Goal: Information Seeking & Learning: Understand process/instructions

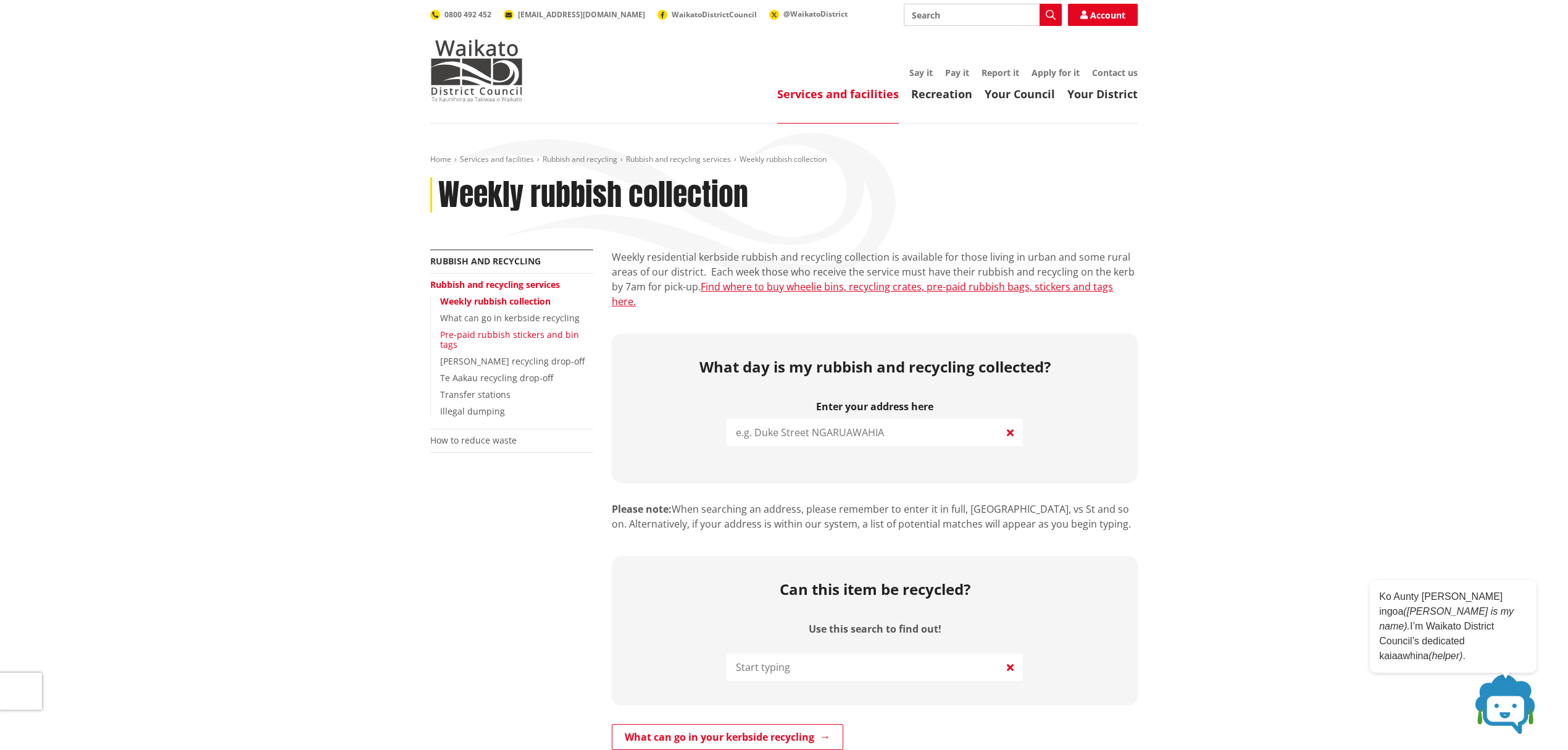
click at [554, 333] on link "Pre-paid rubbish stickers and bin tags" at bounding box center [510, 339] width 139 height 23
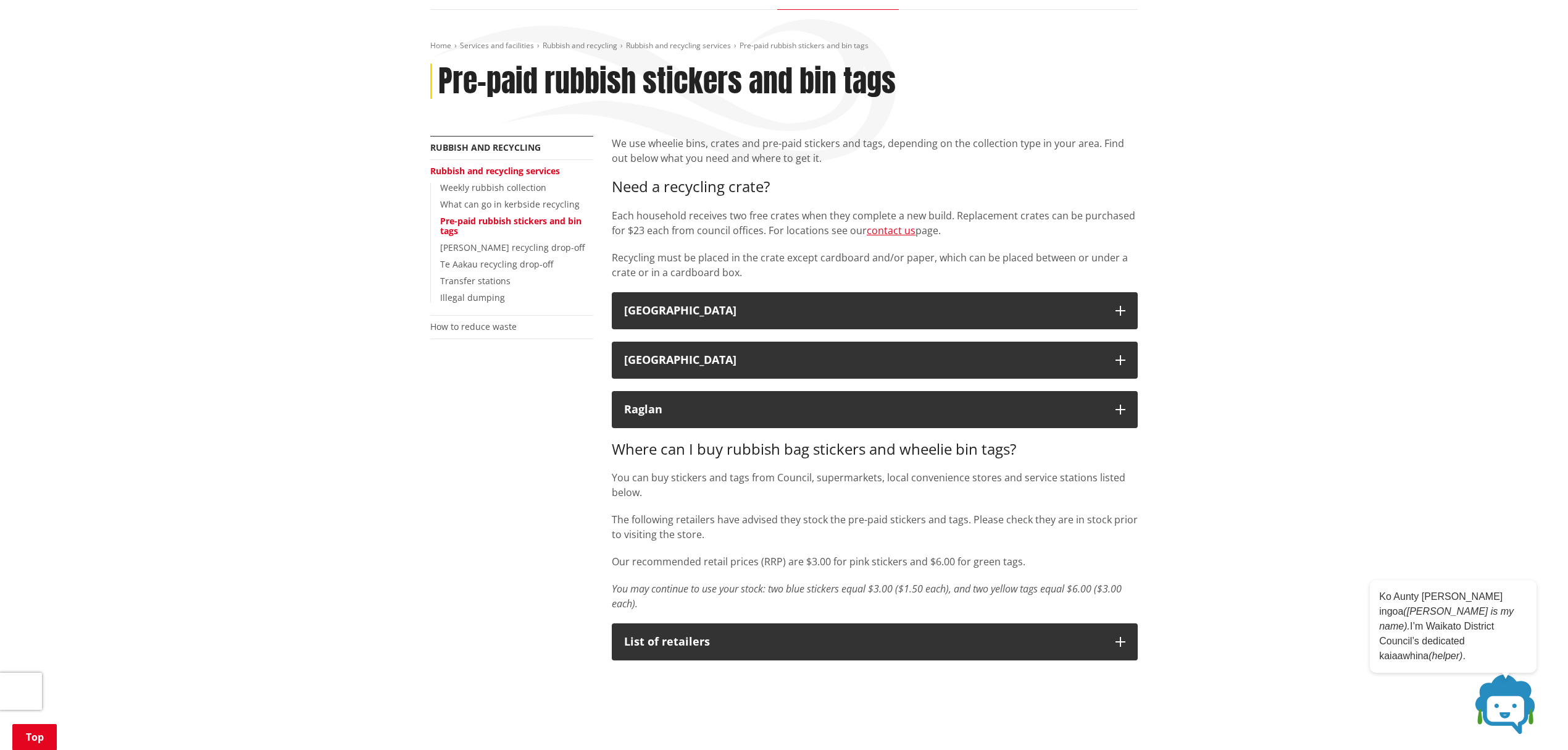
scroll to position [82, 0]
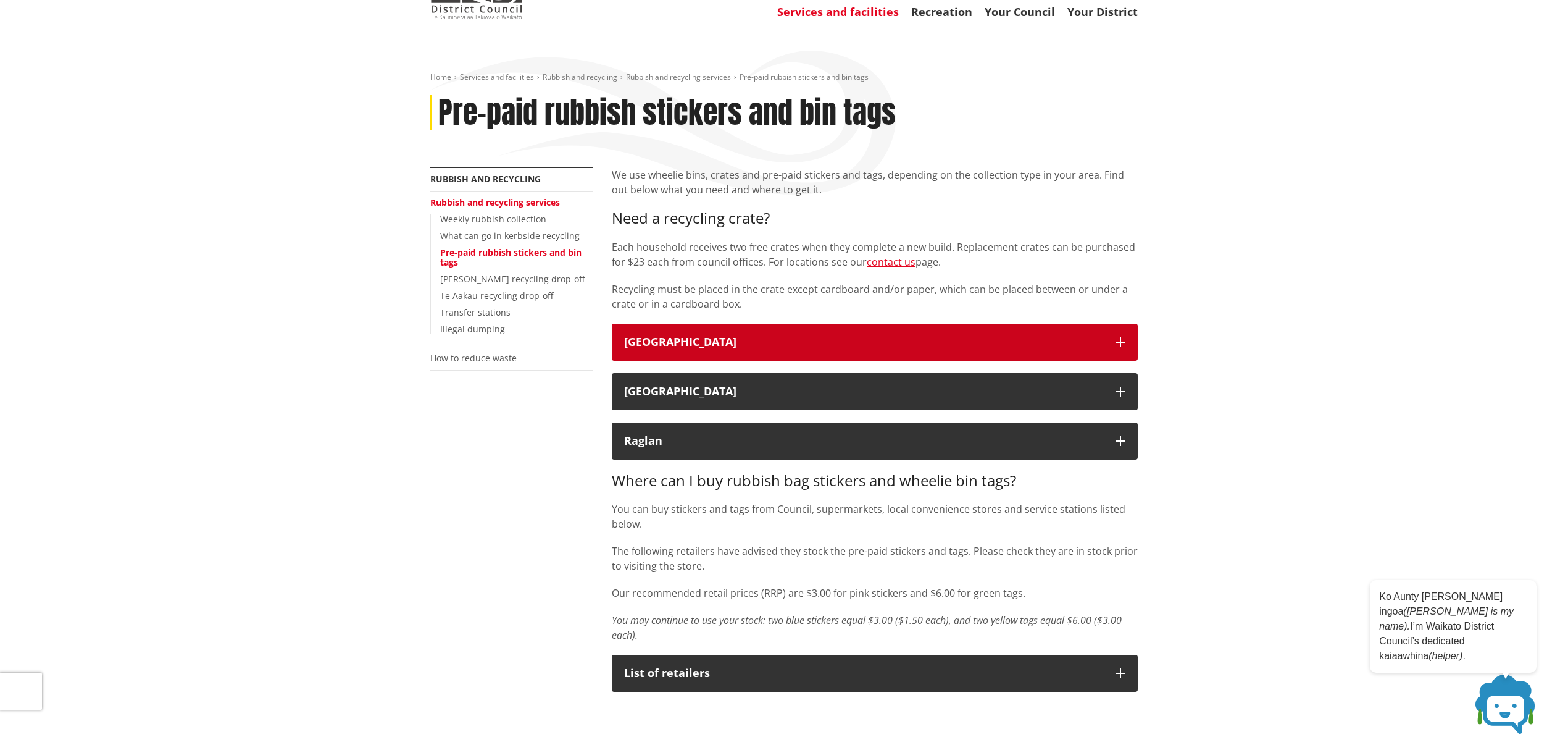
click at [1124, 341] on icon "button" at bounding box center [1121, 342] width 10 height 10
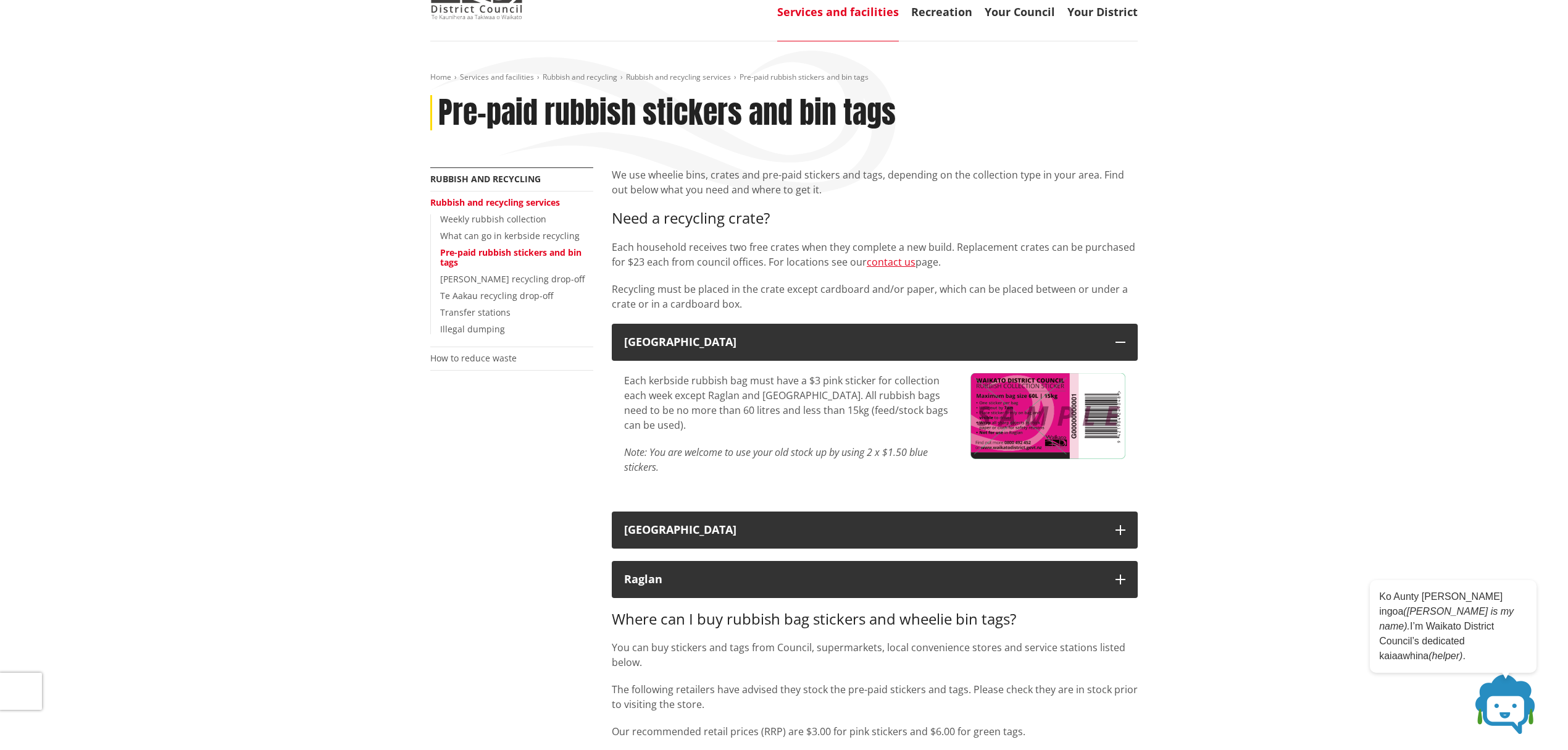
click at [1027, 416] on img at bounding box center [1048, 417] width 155 height 86
